Goal: Information Seeking & Learning: Learn about a topic

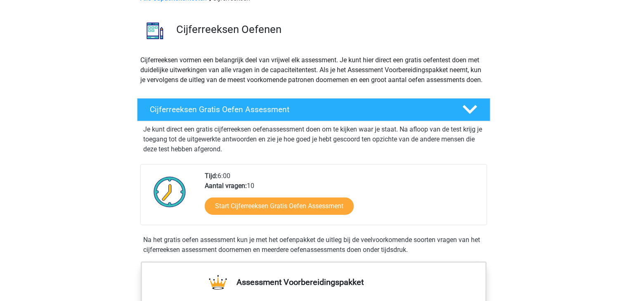
scroll to position [83, 0]
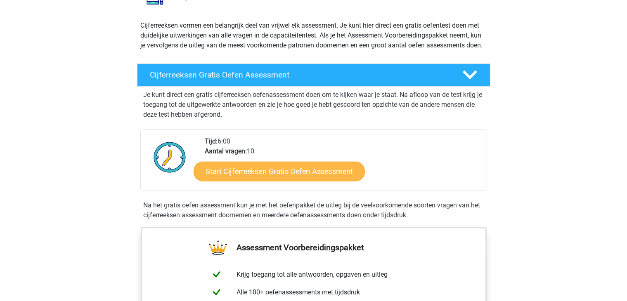
click at [289, 170] on div "Start Cijferreeksen Gratis Oefen Assessment" at bounding box center [342, 173] width 275 height 34
click at [289, 177] on link "Start Cijferreeksen Gratis Oefen Assessment" at bounding box center [279, 171] width 171 height 20
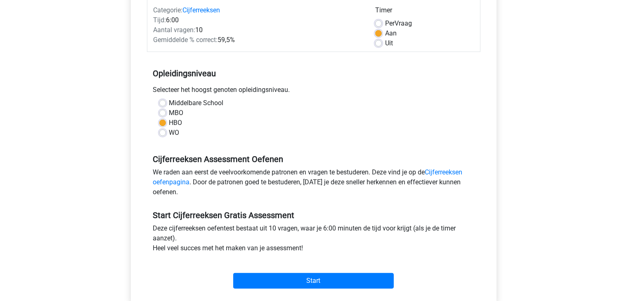
scroll to position [124, 0]
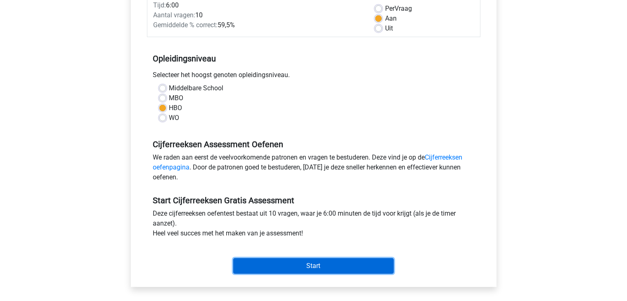
click at [305, 266] on input "Start" at bounding box center [313, 266] width 161 height 16
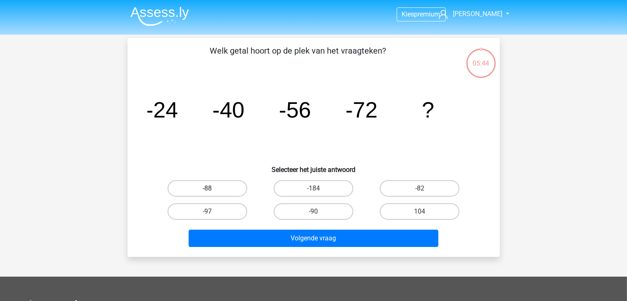
click at [227, 187] on label "-88" at bounding box center [208, 188] width 80 height 17
click at [213, 189] on input "-88" at bounding box center [209, 191] width 5 height 5
radio input "true"
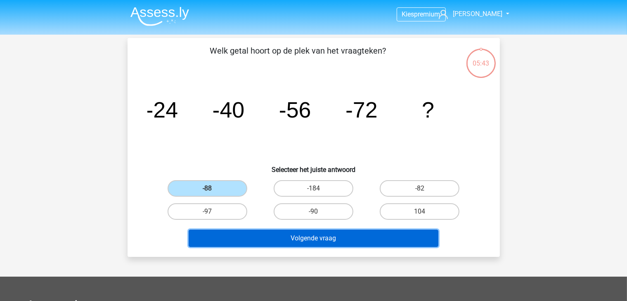
click at [305, 241] on button "Volgende vraag" at bounding box center [314, 238] width 250 height 17
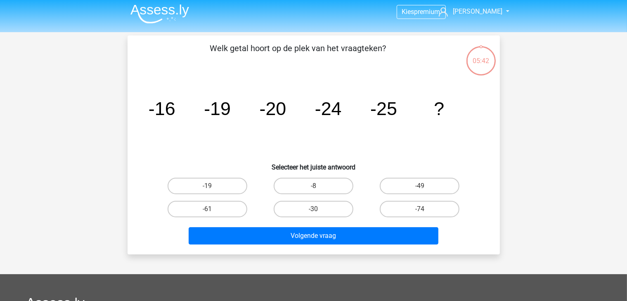
scroll to position [38, 0]
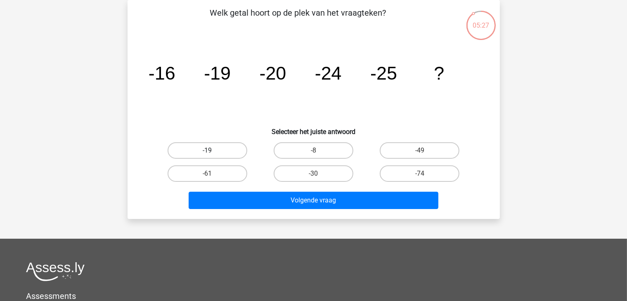
click at [222, 153] on label "-19" at bounding box center [208, 150] width 80 height 17
click at [213, 153] on input "-19" at bounding box center [209, 153] width 5 height 5
radio input "true"
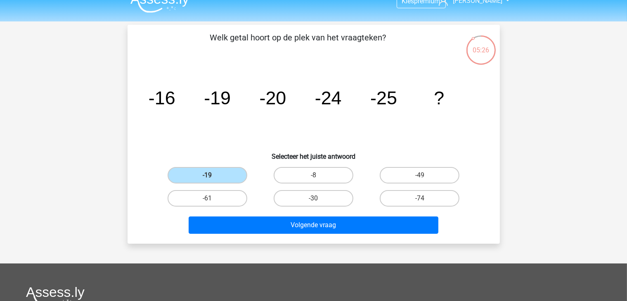
scroll to position [0, 0]
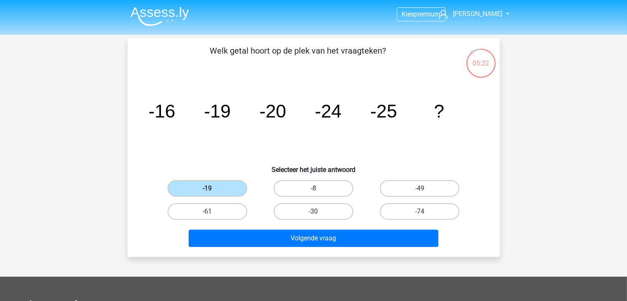
click at [416, 144] on icon "image/svg+xml -16 -19 -20 -24 -25 ?" at bounding box center [313, 117] width 333 height 83
click at [334, 211] on label "-30" at bounding box center [314, 212] width 80 height 17
click at [319, 212] on input "-30" at bounding box center [315, 214] width 5 height 5
radio input "true"
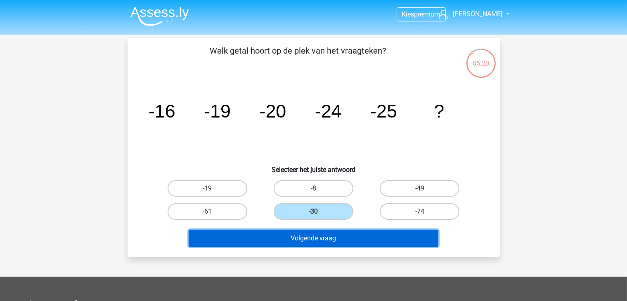
click at [321, 238] on button "Volgende vraag" at bounding box center [314, 238] width 250 height 17
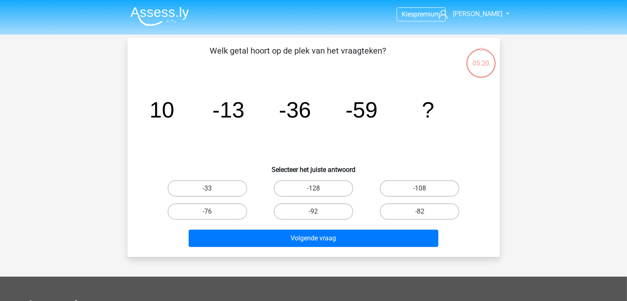
scroll to position [38, 0]
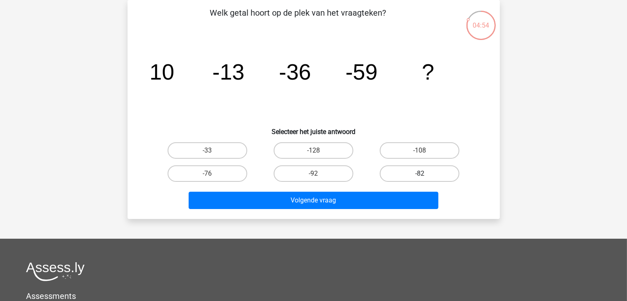
click at [395, 170] on label "-82" at bounding box center [420, 174] width 80 height 17
click at [420, 174] on input "-82" at bounding box center [422, 176] width 5 height 5
radio input "true"
click at [223, 180] on label "-76" at bounding box center [208, 174] width 80 height 17
click at [213, 179] on input "-76" at bounding box center [209, 176] width 5 height 5
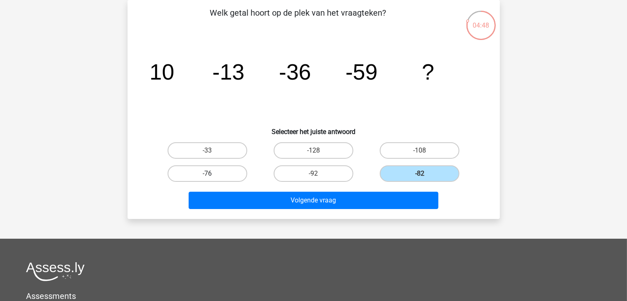
radio input "true"
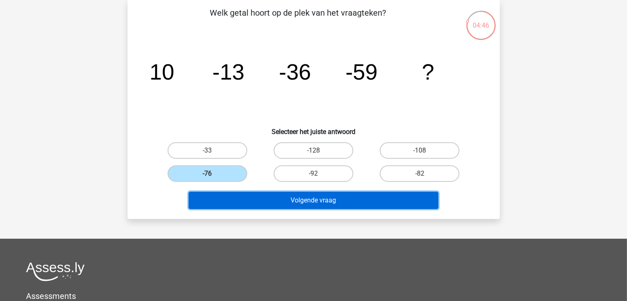
click at [301, 203] on button "Volgende vraag" at bounding box center [314, 200] width 250 height 17
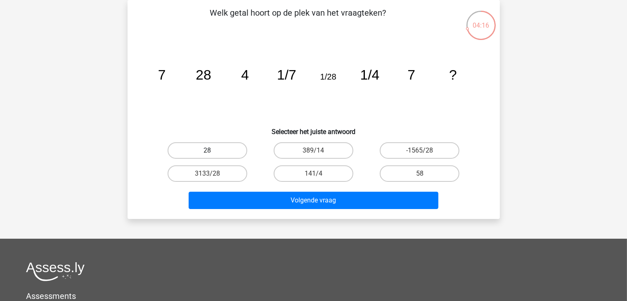
click at [216, 157] on label "28" at bounding box center [208, 150] width 80 height 17
click at [213, 156] on input "28" at bounding box center [209, 153] width 5 height 5
radio input "true"
click at [423, 128] on h6 "Selecteer het juiste antwoord" at bounding box center [314, 128] width 346 height 14
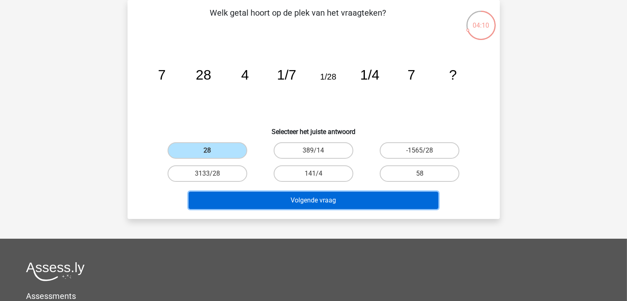
click at [292, 200] on button "Volgende vraag" at bounding box center [314, 200] width 250 height 17
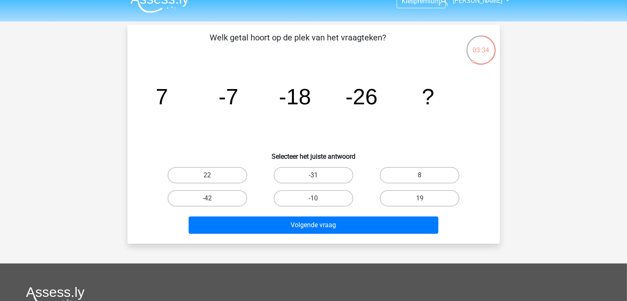
scroll to position [0, 0]
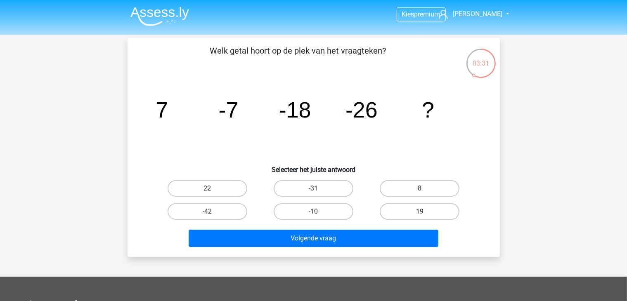
click at [437, 210] on label "19" at bounding box center [420, 212] width 80 height 17
click at [425, 212] on input "19" at bounding box center [422, 214] width 5 height 5
radio input "true"
click at [332, 176] on div "Welk getal hoort op de plek van het vraagteken? image/svg+xml 7 -7 -18 -26 ? Se…" at bounding box center [314, 148] width 366 height 206
click at [330, 185] on label "-31" at bounding box center [314, 188] width 80 height 17
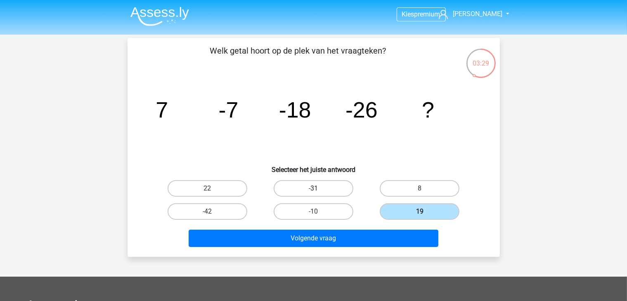
click at [319, 189] on input "-31" at bounding box center [315, 191] width 5 height 5
radio input "true"
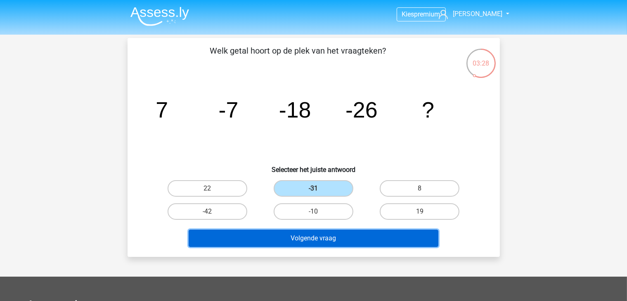
click at [363, 241] on button "Volgende vraag" at bounding box center [314, 238] width 250 height 17
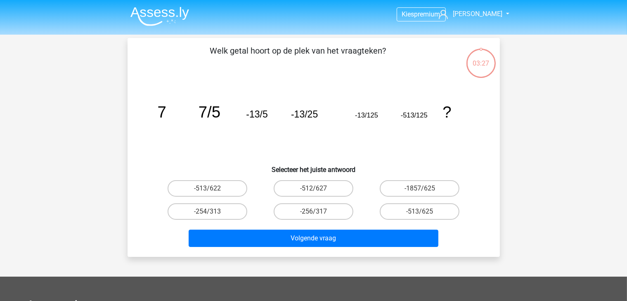
scroll to position [38, 0]
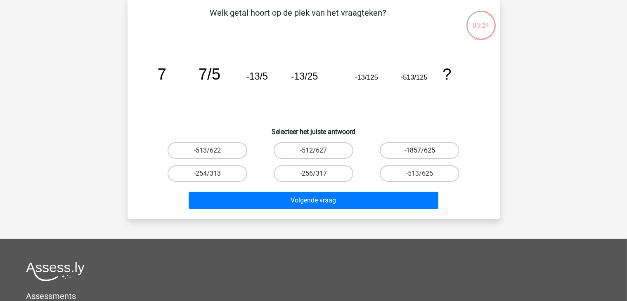
click at [405, 149] on label "-1857/625" at bounding box center [420, 150] width 80 height 17
click at [420, 151] on input "-1857/625" at bounding box center [422, 153] width 5 height 5
radio input "true"
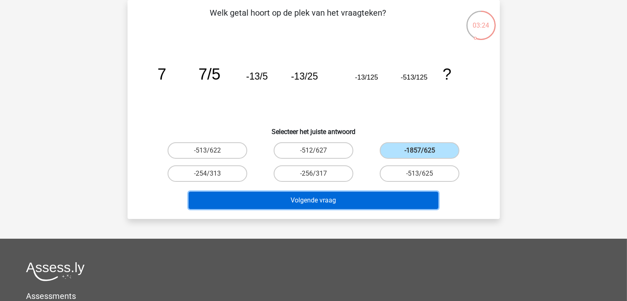
click at [389, 199] on button "Volgende vraag" at bounding box center [314, 200] width 250 height 17
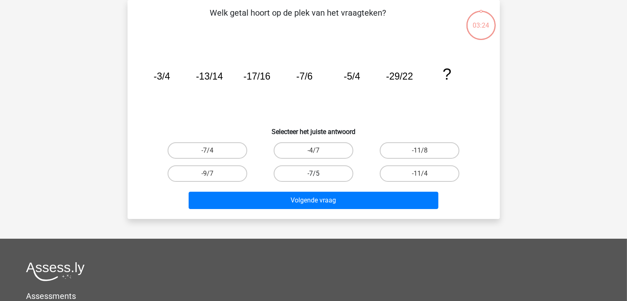
click at [313, 166] on label "-7/5" at bounding box center [314, 174] width 80 height 17
click at [313, 174] on input "-7/5" at bounding box center [315, 176] width 5 height 5
radio input "true"
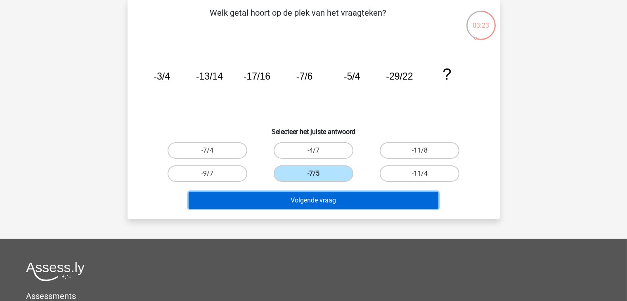
click at [339, 207] on button "Volgende vraag" at bounding box center [314, 200] width 250 height 17
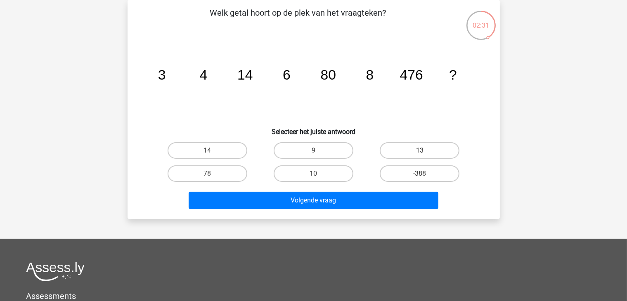
click at [336, 185] on div "Volgende vraag" at bounding box center [314, 198] width 346 height 27
click at [319, 163] on div "10" at bounding box center [313, 173] width 106 height 23
click at [323, 169] on label "10" at bounding box center [314, 174] width 80 height 17
click at [319, 174] on input "10" at bounding box center [315, 176] width 5 height 5
radio input "true"
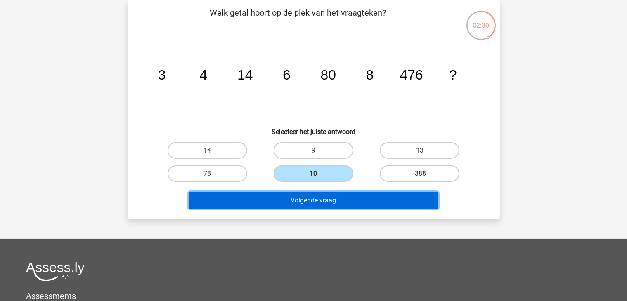
click at [324, 202] on button "Volgende vraag" at bounding box center [314, 200] width 250 height 17
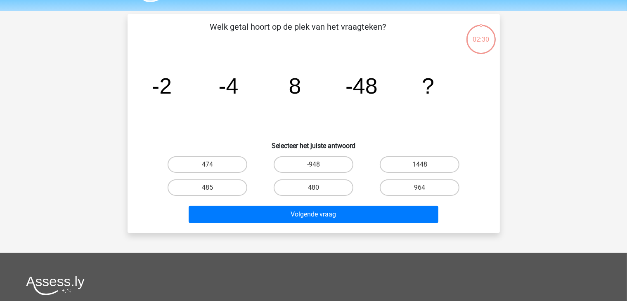
scroll to position [0, 0]
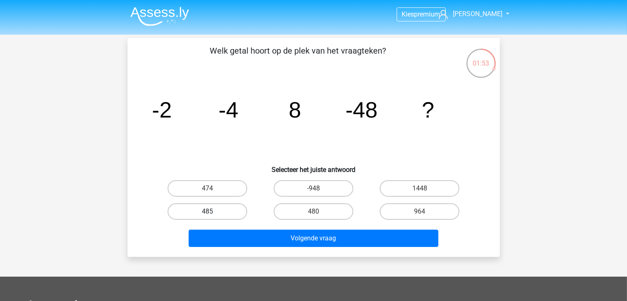
click at [186, 208] on label "485" at bounding box center [208, 212] width 80 height 17
click at [207, 212] on input "485" at bounding box center [209, 214] width 5 height 5
radio input "true"
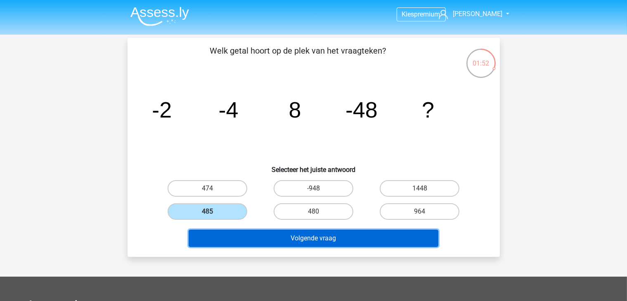
click at [227, 239] on button "Volgende vraag" at bounding box center [314, 238] width 250 height 17
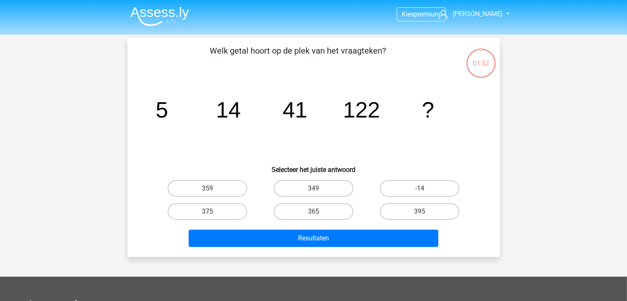
scroll to position [38, 0]
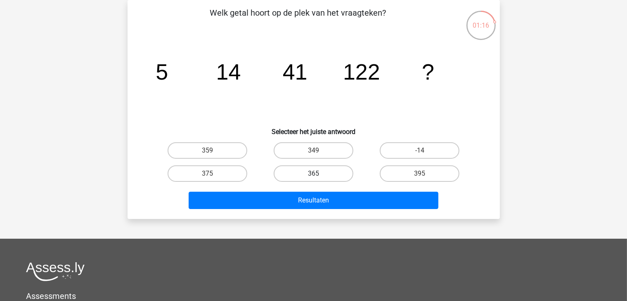
click at [320, 177] on label "365" at bounding box center [314, 174] width 80 height 17
click at [319, 177] on input "365" at bounding box center [315, 176] width 5 height 5
radio input "true"
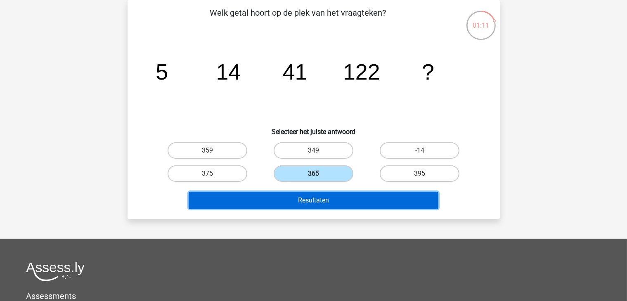
click at [322, 203] on button "Resultaten" at bounding box center [314, 200] width 250 height 17
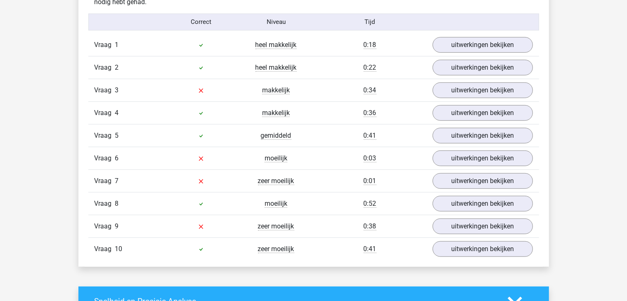
scroll to position [661, 0]
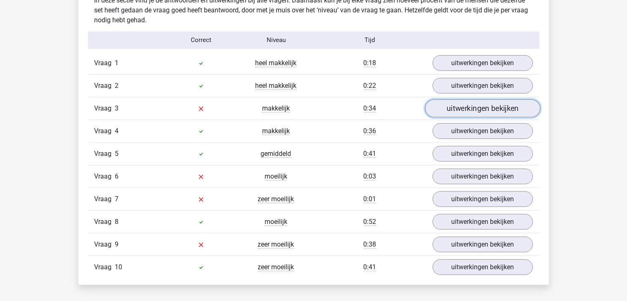
click at [492, 108] on link "uitwerkingen bekijken" at bounding box center [482, 108] width 115 height 18
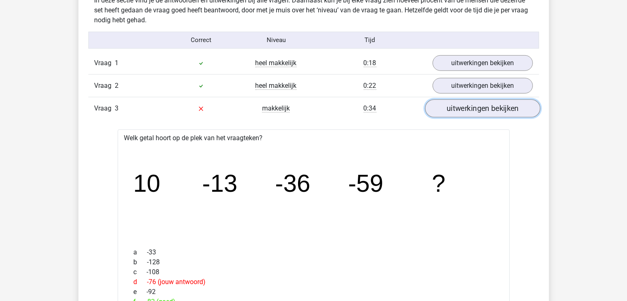
click at [472, 112] on link "uitwerkingen bekijken" at bounding box center [482, 108] width 115 height 18
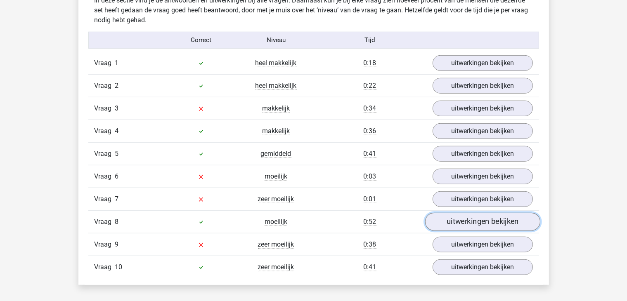
click at [461, 223] on link "uitwerkingen bekijken" at bounding box center [482, 222] width 115 height 18
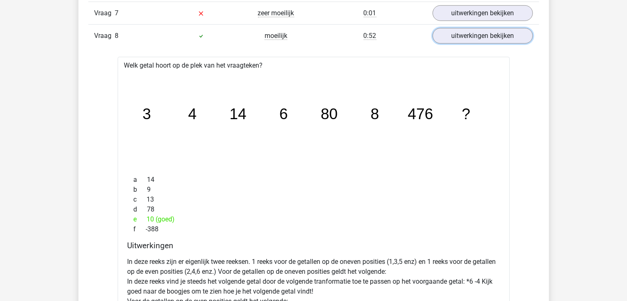
scroll to position [743, 0]
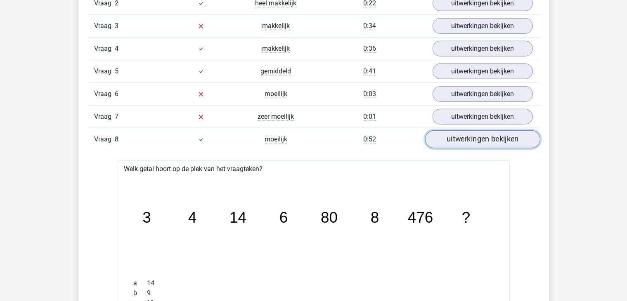
click at [497, 142] on link "uitwerkingen bekijken" at bounding box center [482, 139] width 115 height 18
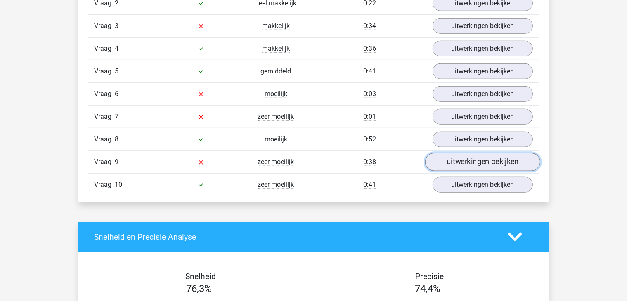
click at [443, 161] on link "uitwerkingen bekijken" at bounding box center [482, 162] width 115 height 18
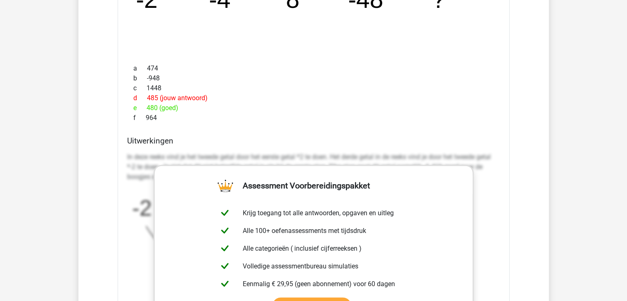
scroll to position [867, 0]
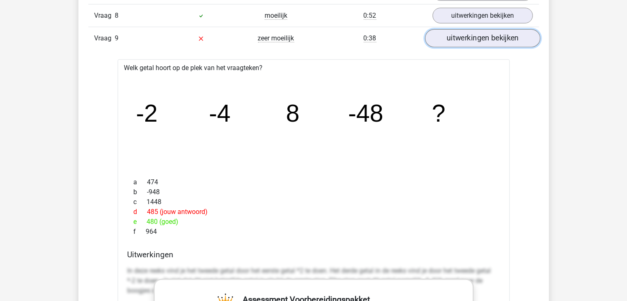
click at [451, 39] on link "uitwerkingen bekijken" at bounding box center [482, 38] width 115 height 18
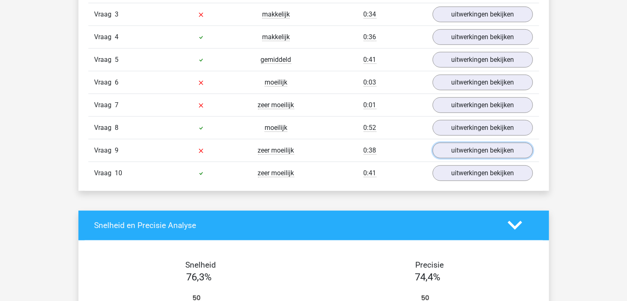
scroll to position [672, 0]
